Goal: Find specific page/section: Find specific page/section

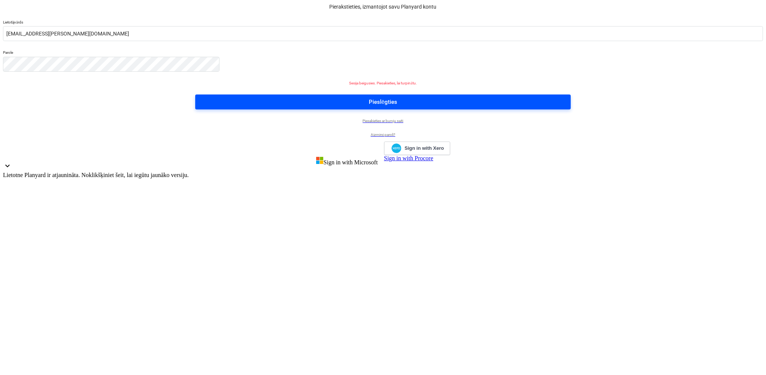
click at [416, 107] on span "Pieslēgties" at bounding box center [383, 102] width 358 height 10
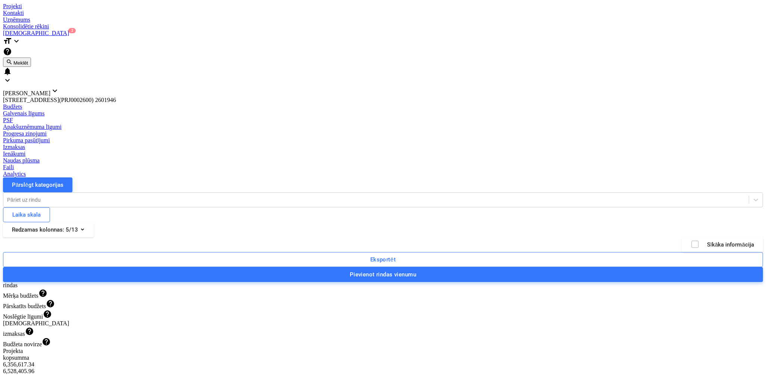
click at [43, 3] on div at bounding box center [383, 3] width 760 height 0
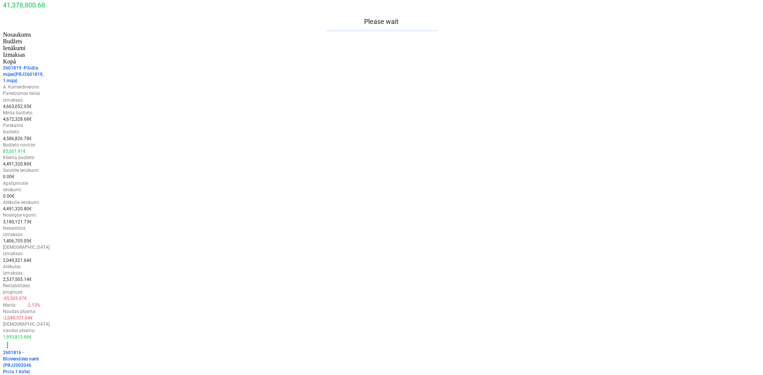
scroll to position [219, 0]
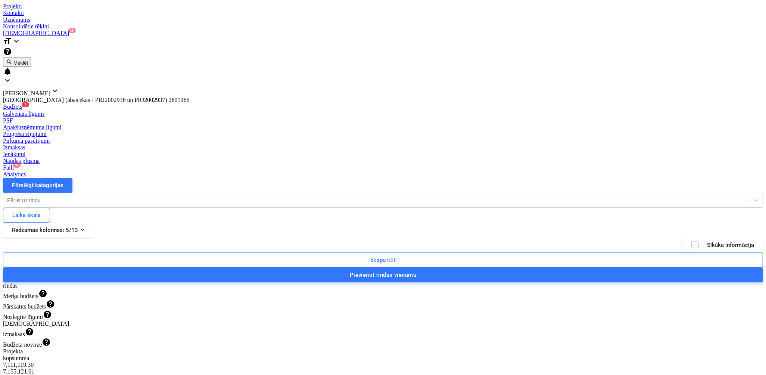
click at [37, 3] on div at bounding box center [383, 3] width 760 height 0
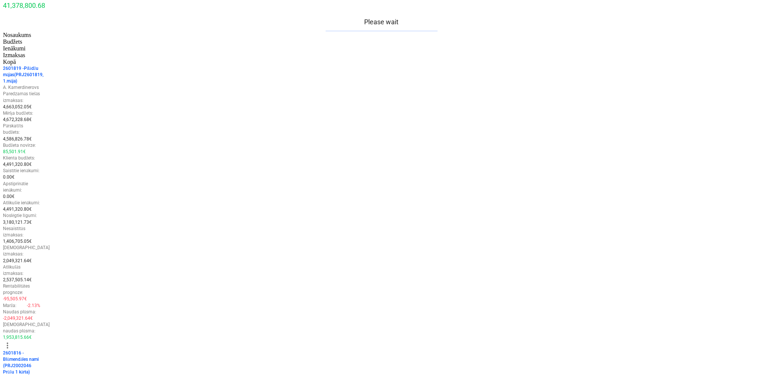
scroll to position [219, 0]
